Goal: Navigation & Orientation: Find specific page/section

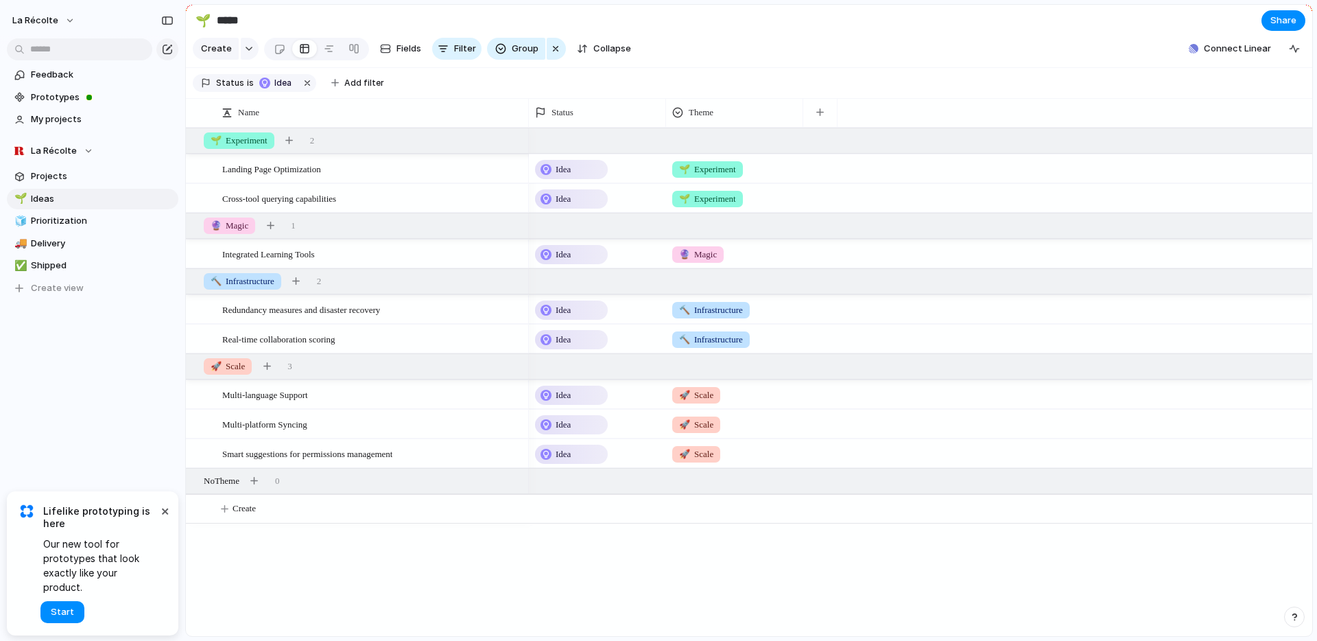
click at [588, 178] on div "Idea" at bounding box center [571, 169] width 70 height 16
click at [137, 389] on div "Idea Planned On track At risk Off track Paused Canceled Done" at bounding box center [658, 320] width 1317 height 641
click at [43, 195] on span "Ideas" at bounding box center [102, 199] width 143 height 14
click at [59, 222] on span "Prioritization" at bounding box center [102, 221] width 143 height 14
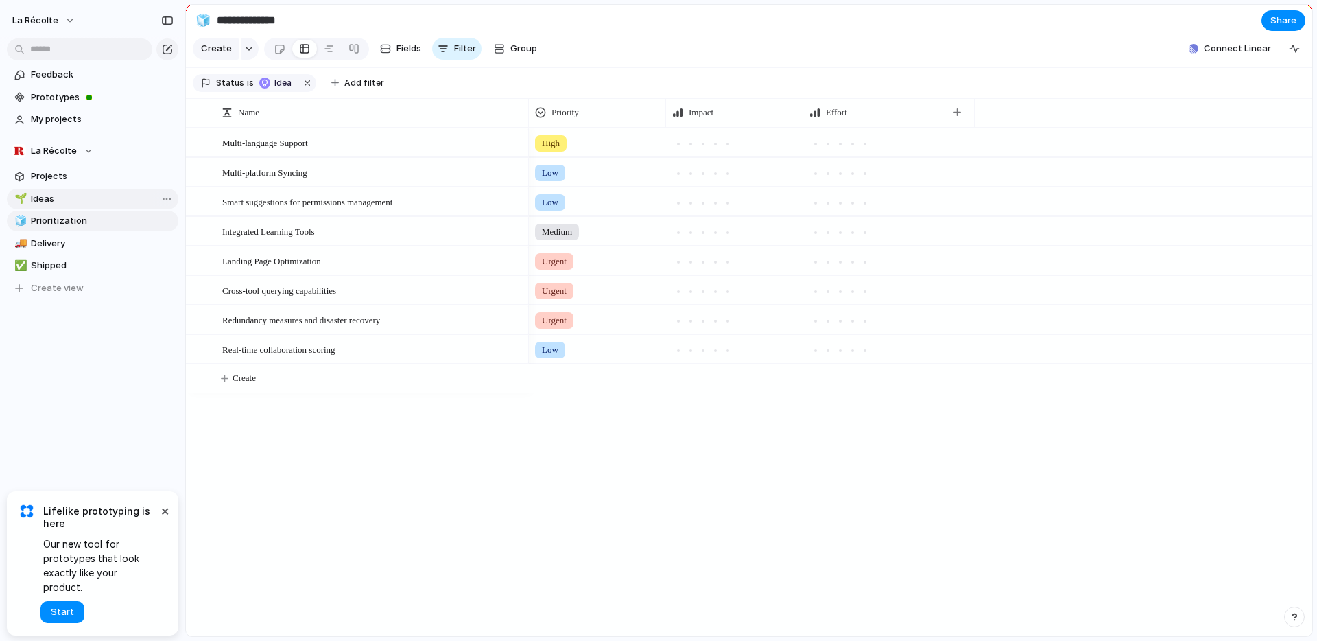
click at [48, 200] on span "Ideas" at bounding box center [102, 199] width 143 height 14
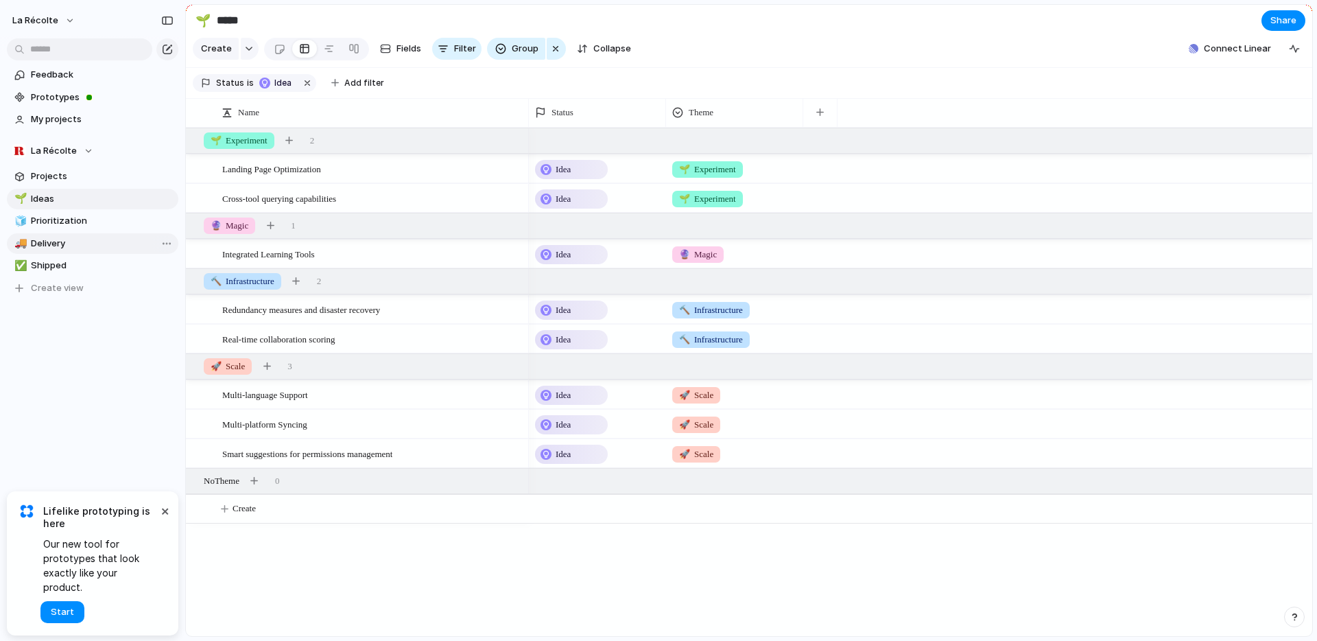
click at [65, 237] on span "Delivery" at bounding box center [102, 244] width 143 height 14
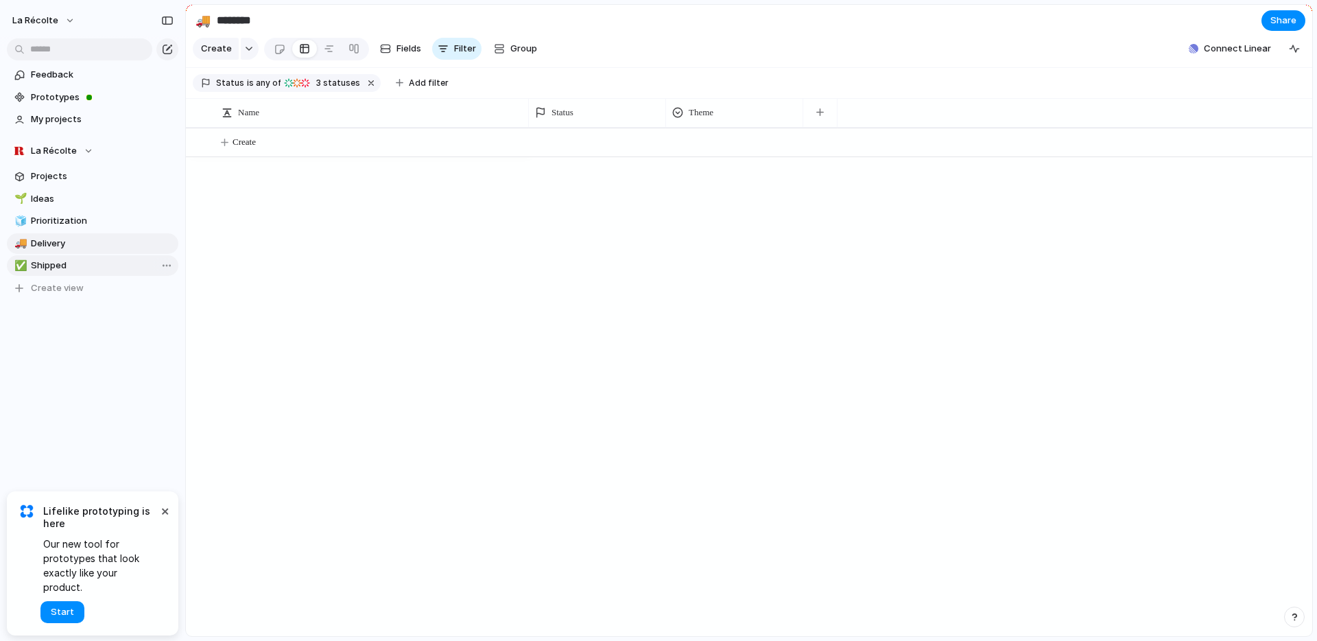
click at [82, 259] on span "Shipped" at bounding box center [102, 266] width 143 height 14
type input "*******"
click at [69, 176] on span "Projects" at bounding box center [102, 176] width 143 height 14
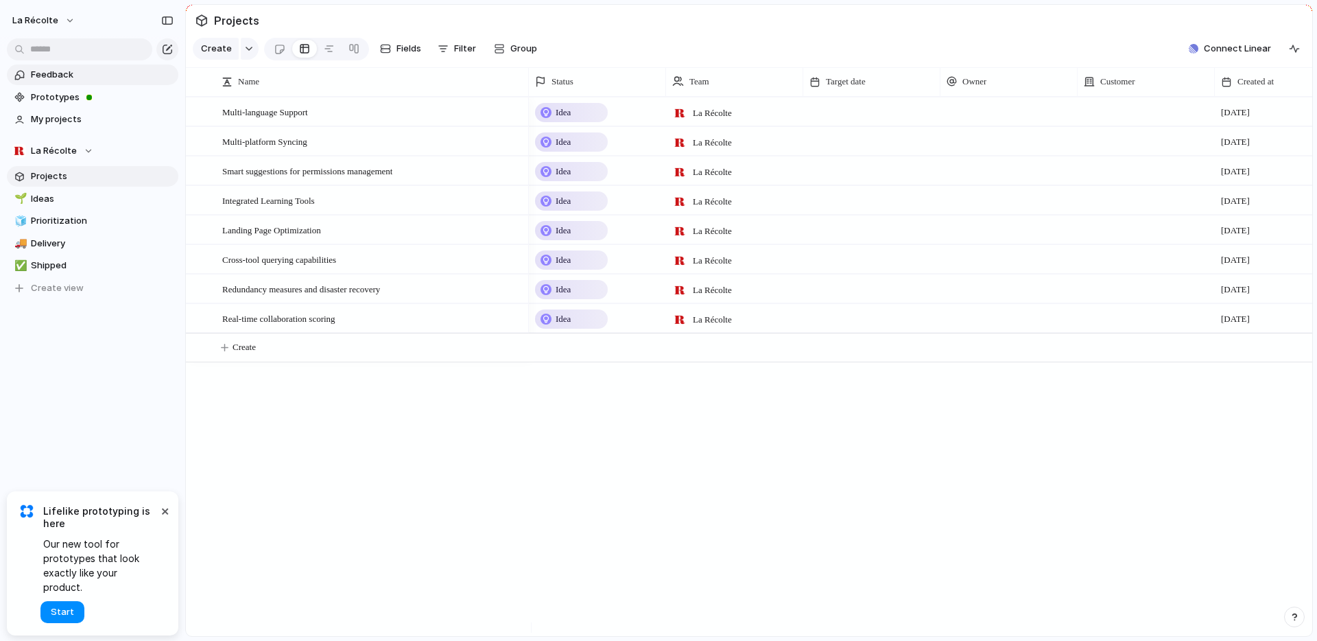
click at [62, 71] on span "Feedback" at bounding box center [102, 75] width 143 height 14
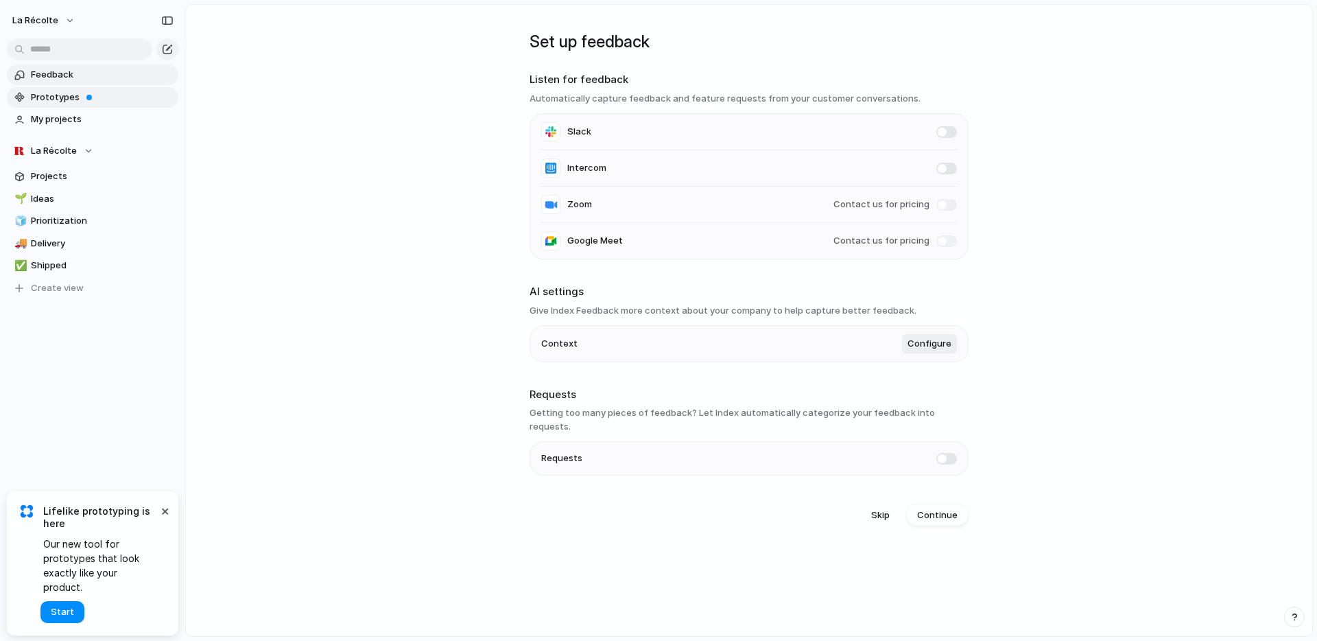
click at [71, 98] on span "Prototypes" at bounding box center [102, 98] width 143 height 14
click at [71, 102] on span "Prototypes" at bounding box center [102, 98] width 143 height 14
click at [83, 120] on span "My projects" at bounding box center [102, 119] width 143 height 14
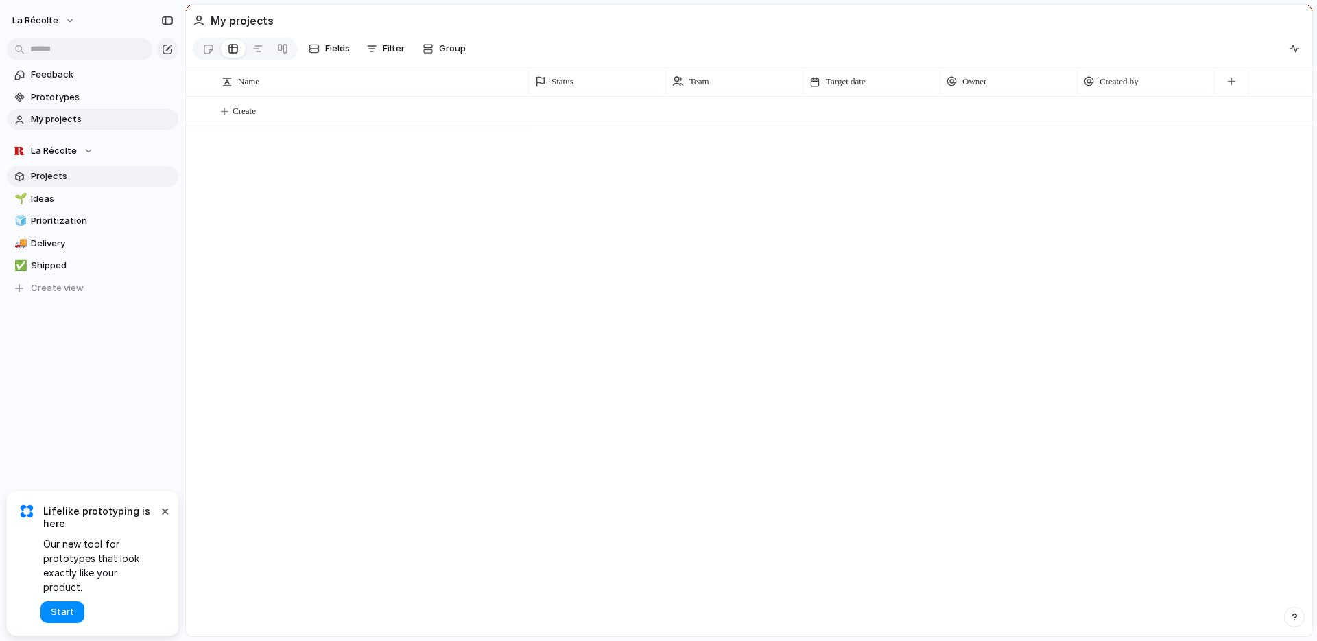
click at [64, 174] on span "Projects" at bounding box center [102, 176] width 143 height 14
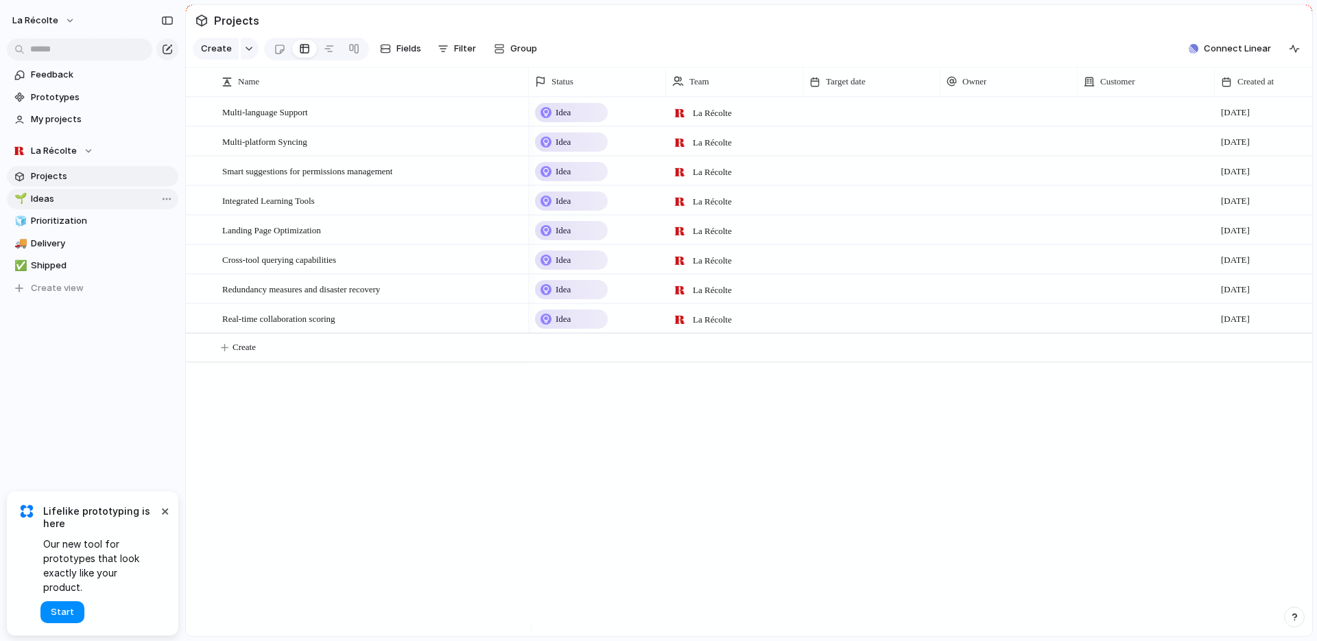
click at [55, 196] on span "Ideas" at bounding box center [102, 199] width 143 height 14
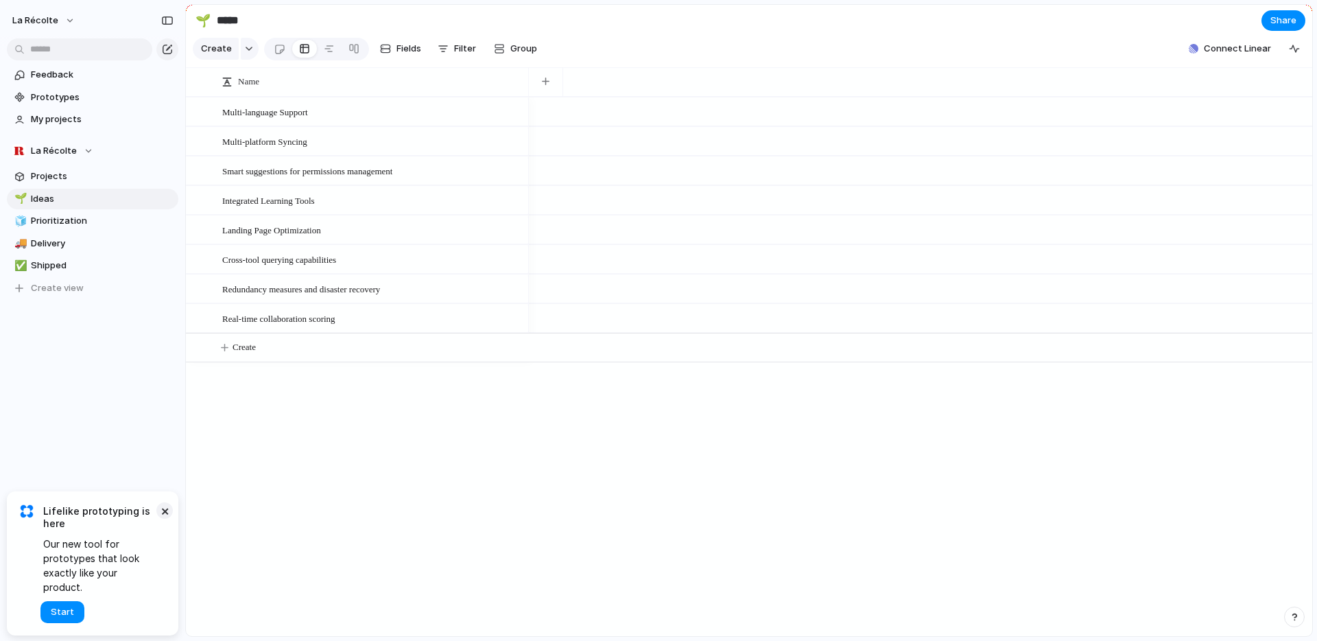
click at [166, 518] on button "×" at bounding box center [164, 510] width 16 height 16
click at [1284, 23] on span "Share" at bounding box center [1283, 21] width 26 height 14
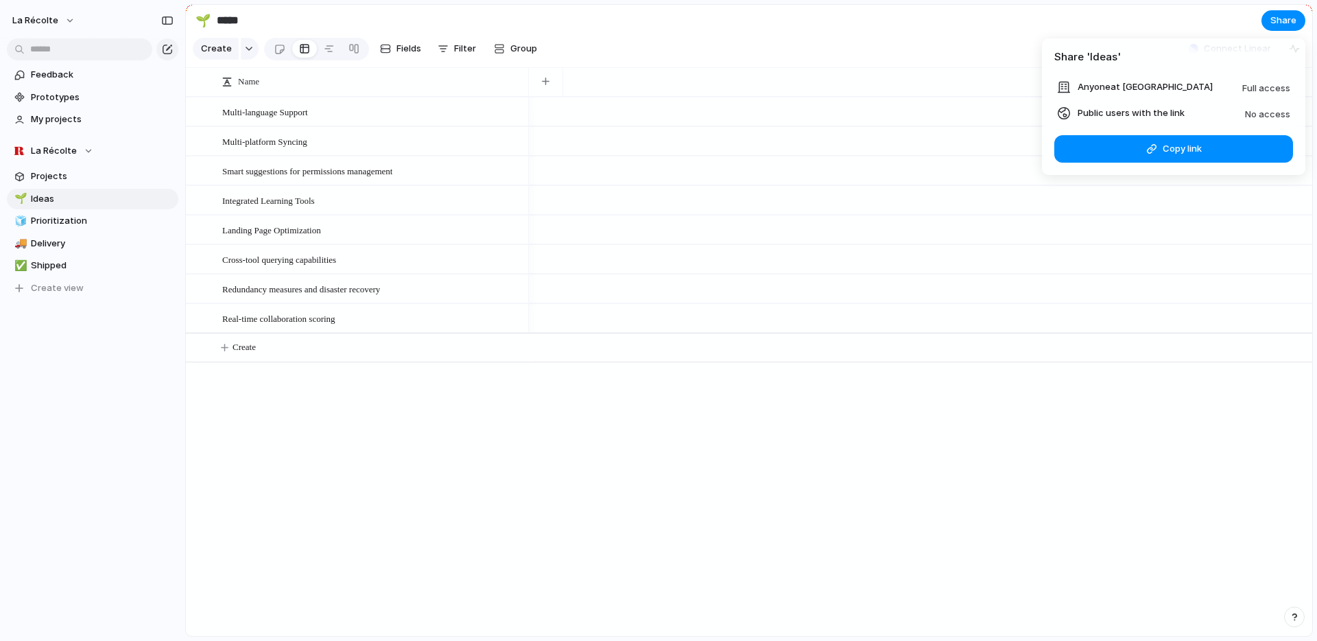
click at [1016, 36] on div "Share ' Ideas ' Anyone at La Récolte Full access Public users with the link No …" at bounding box center [658, 320] width 1317 height 641
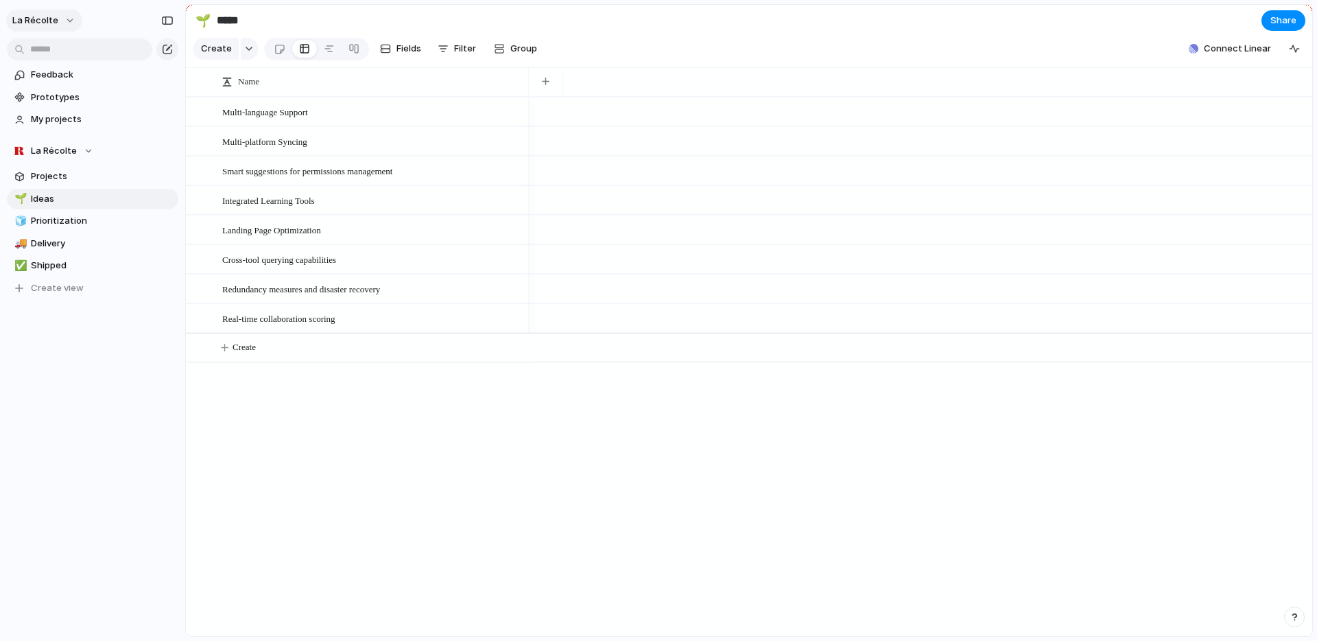
click at [64, 20] on button "La Récolte" at bounding box center [44, 21] width 76 height 22
click at [71, 69] on span "Invite members" at bounding box center [65, 74] width 66 height 14
click at [321, 237] on span "Landing Page Optimization" at bounding box center [271, 230] width 99 height 16
